Goal: Find specific page/section

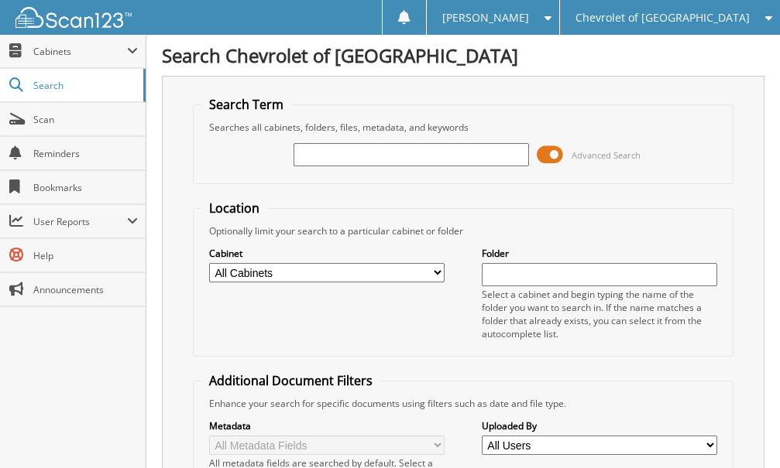
click at [347, 162] on input "text" at bounding box center [410, 154] width 235 height 23
type input "104004"
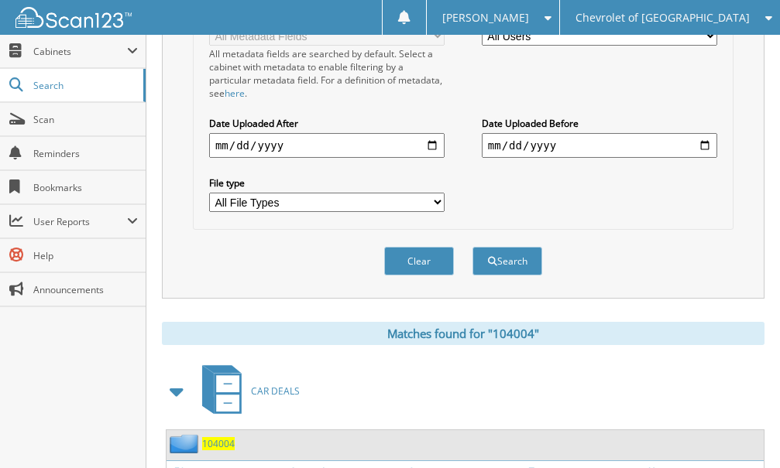
scroll to position [770, 0]
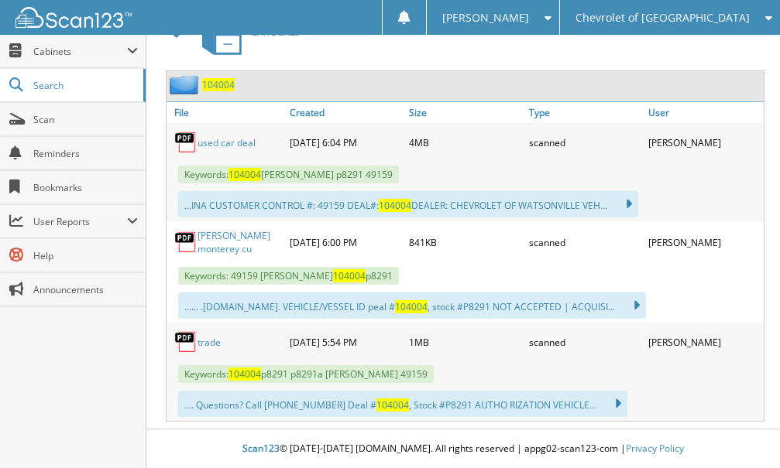
click at [224, 142] on link "used car deal" at bounding box center [226, 142] width 58 height 13
click at [46, 121] on span "Scan" at bounding box center [85, 119] width 105 height 13
